Goal: Task Accomplishment & Management: Use online tool/utility

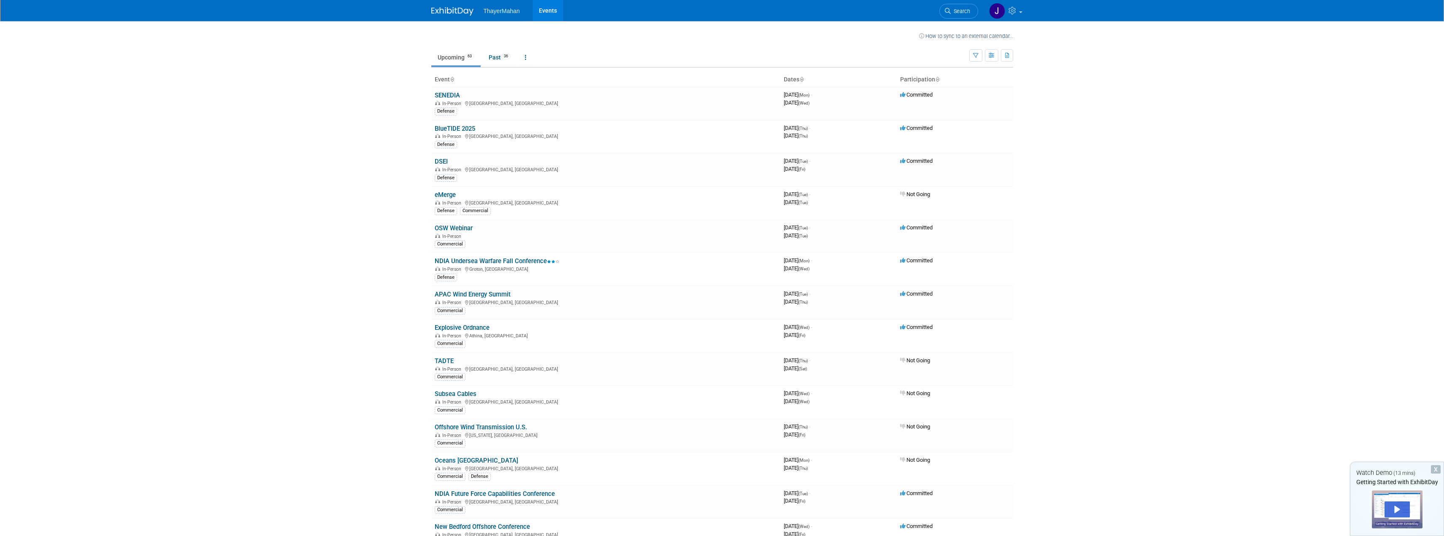
click at [1218, 235] on body "ThayerMahan Events My Account My Profile & Preferences Sync to External Calenda…" at bounding box center [722, 268] width 1444 height 536
click at [990, 56] on icon "button" at bounding box center [992, 55] width 6 height 5
click at [966, 107] on link "Calendar View" at bounding box center [956, 111] width 71 height 12
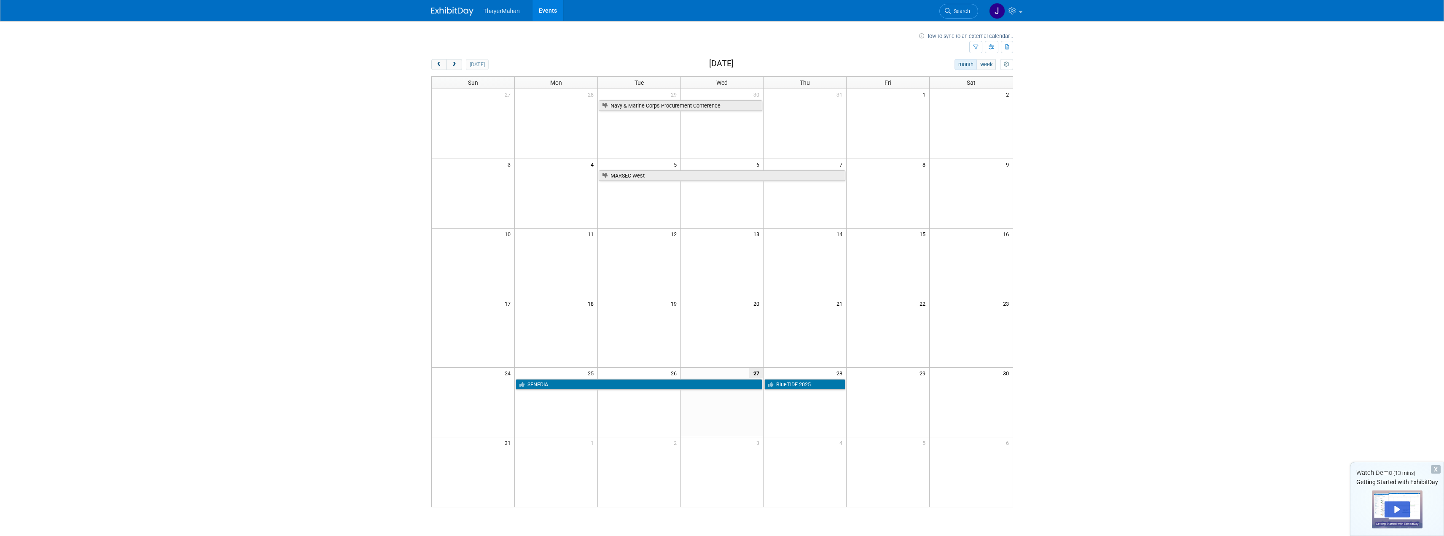
click at [1148, 170] on body "ThayerMahan Events My Account My Profile & Preferences Sync to External Calenda…" at bounding box center [722, 268] width 1444 height 536
click at [1017, 13] on icon at bounding box center [1013, 11] width 10 height 8
click at [994, 56] on link "Sync to External Calendar..." at bounding box center [975, 55] width 99 height 12
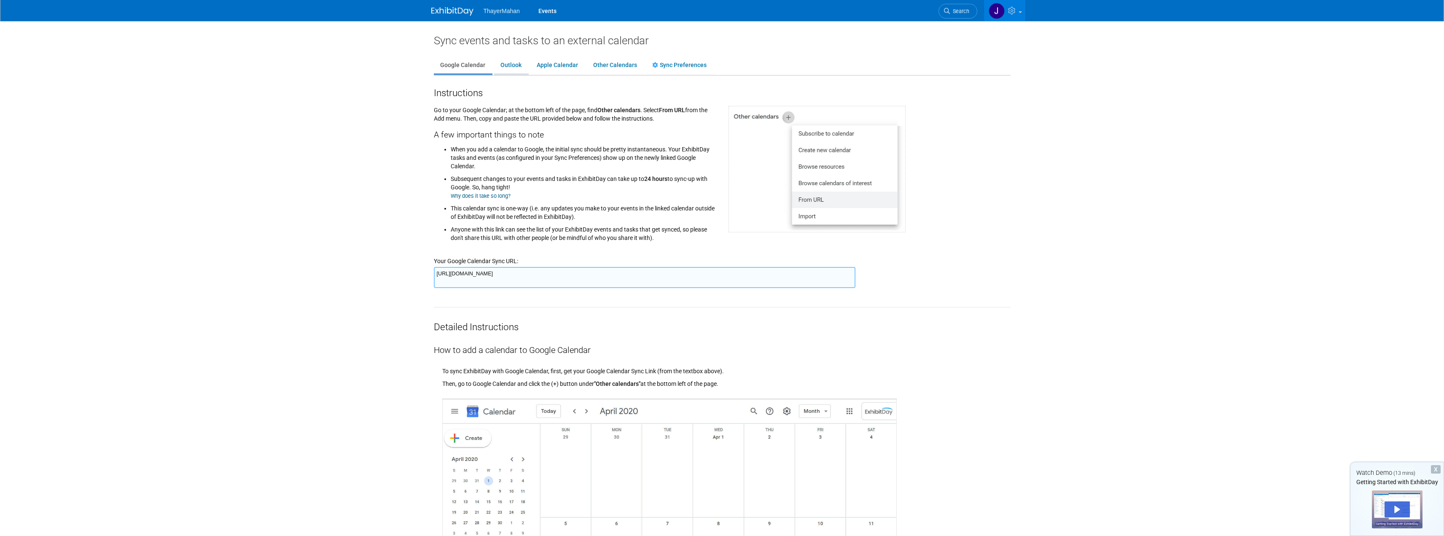
click at [509, 62] on link "Outlook" at bounding box center [511, 65] width 34 height 16
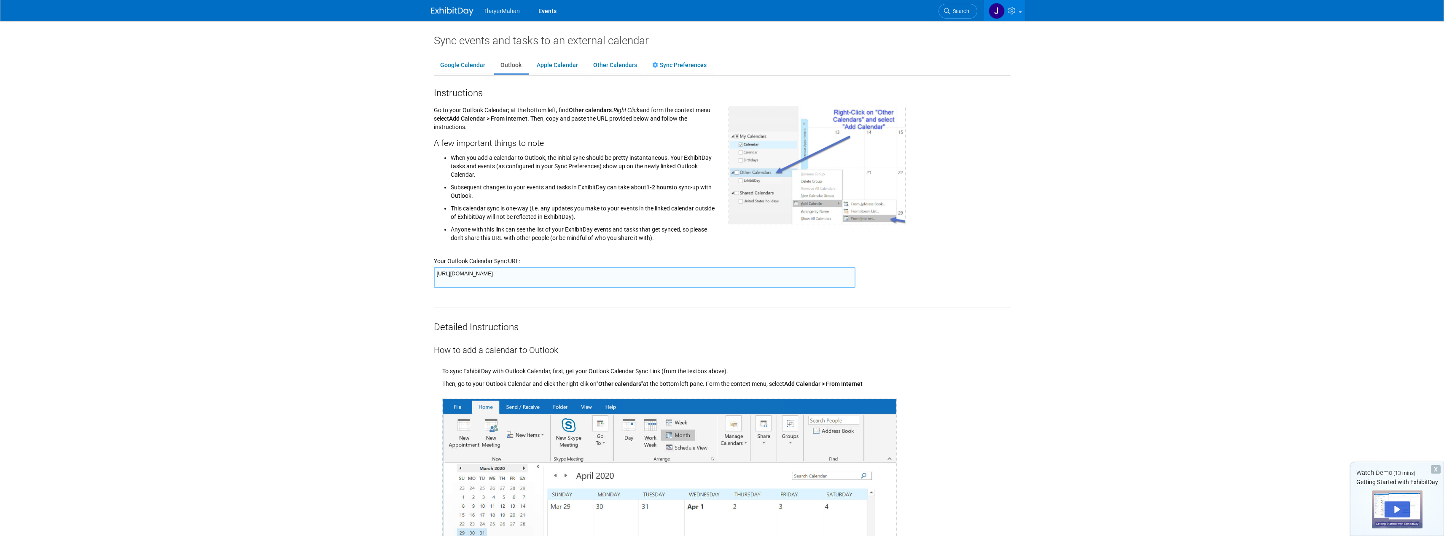
click at [441, 274] on textarea "[URL][DOMAIN_NAME]" at bounding box center [645, 277] width 422 height 21
